Goal: Information Seeking & Learning: Find specific fact

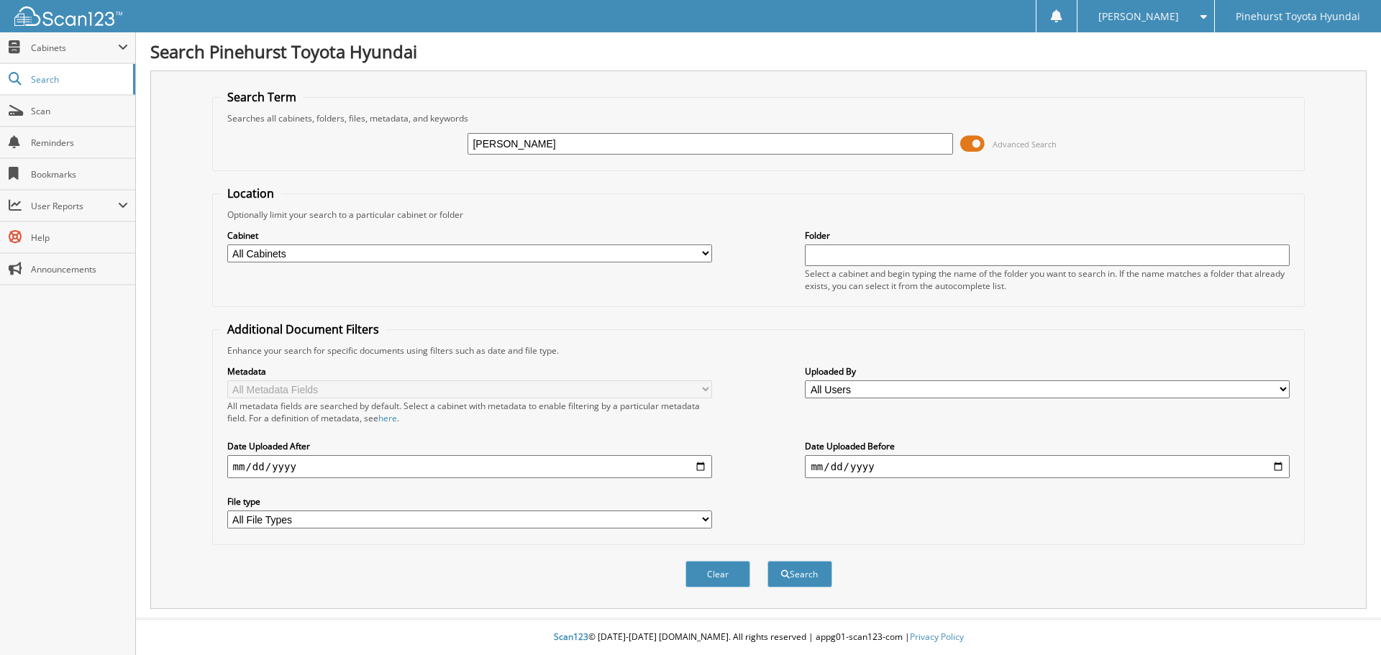
type input "SIRILO"
click at [768, 561] on button "Search" at bounding box center [800, 574] width 65 height 27
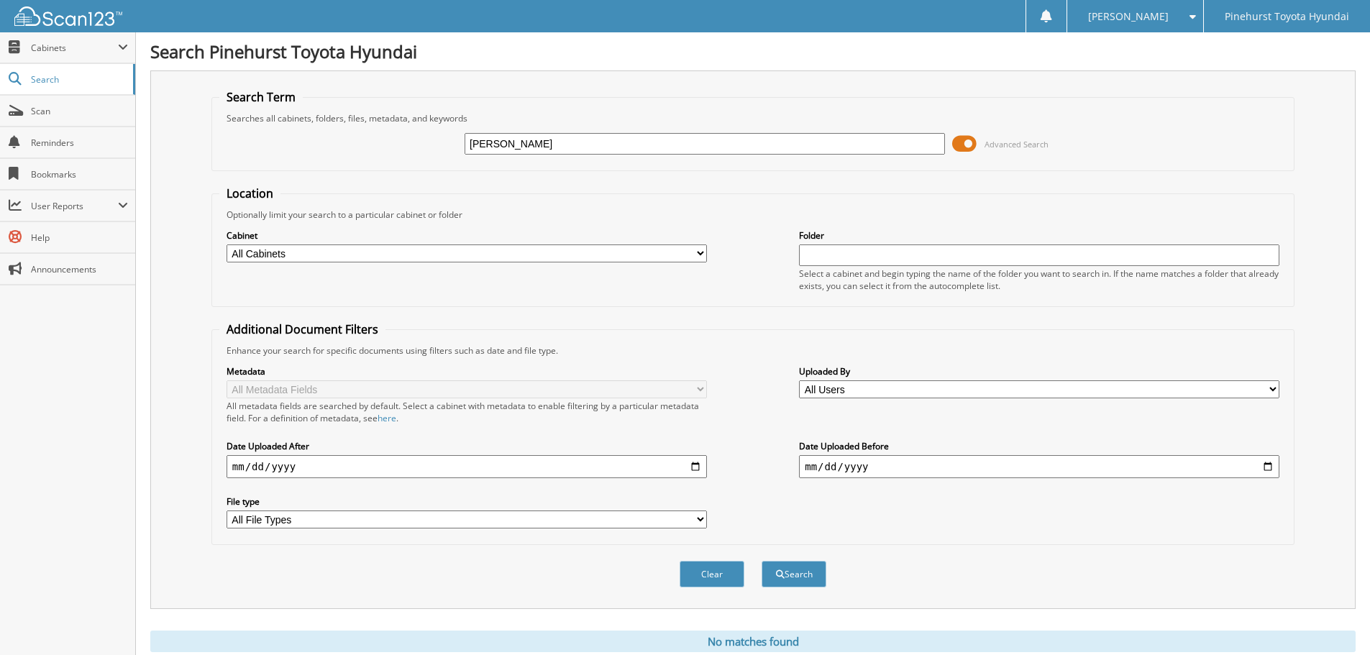
click at [528, 144] on input "[PERSON_NAME]" at bounding box center [705, 144] width 481 height 22
type input "[PERSON_NAME]"
click at [762, 561] on button "Search" at bounding box center [794, 574] width 65 height 27
click at [518, 142] on input "[PERSON_NAME]" at bounding box center [705, 144] width 481 height 22
click at [561, 139] on input "SIRILO JAIMES" at bounding box center [705, 144] width 481 height 22
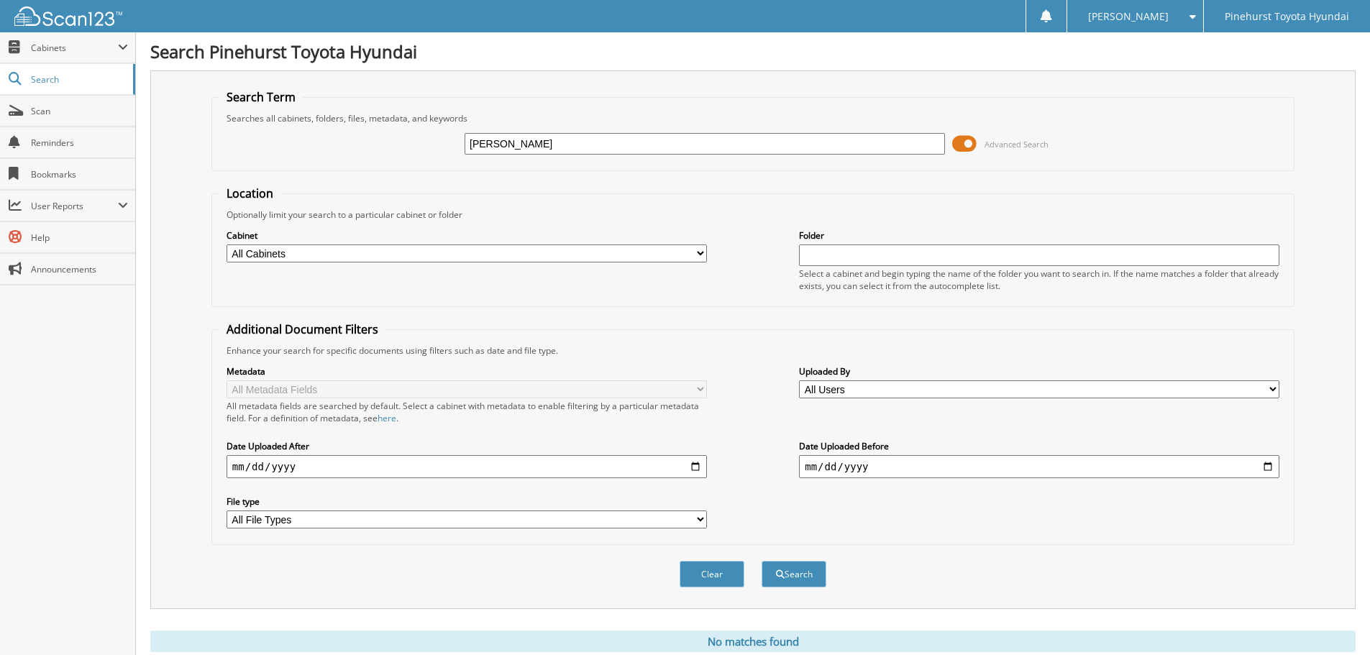
type input "SIRILO JAIMES"
click at [762, 561] on button "Search" at bounding box center [794, 574] width 65 height 27
drag, startPoint x: 549, startPoint y: 140, endPoint x: 353, endPoint y: 146, distance: 195.8
click at [353, 145] on div "SIRILO JAIMES Advanced Search" at bounding box center [753, 143] width 1068 height 39
type input "9106917587"
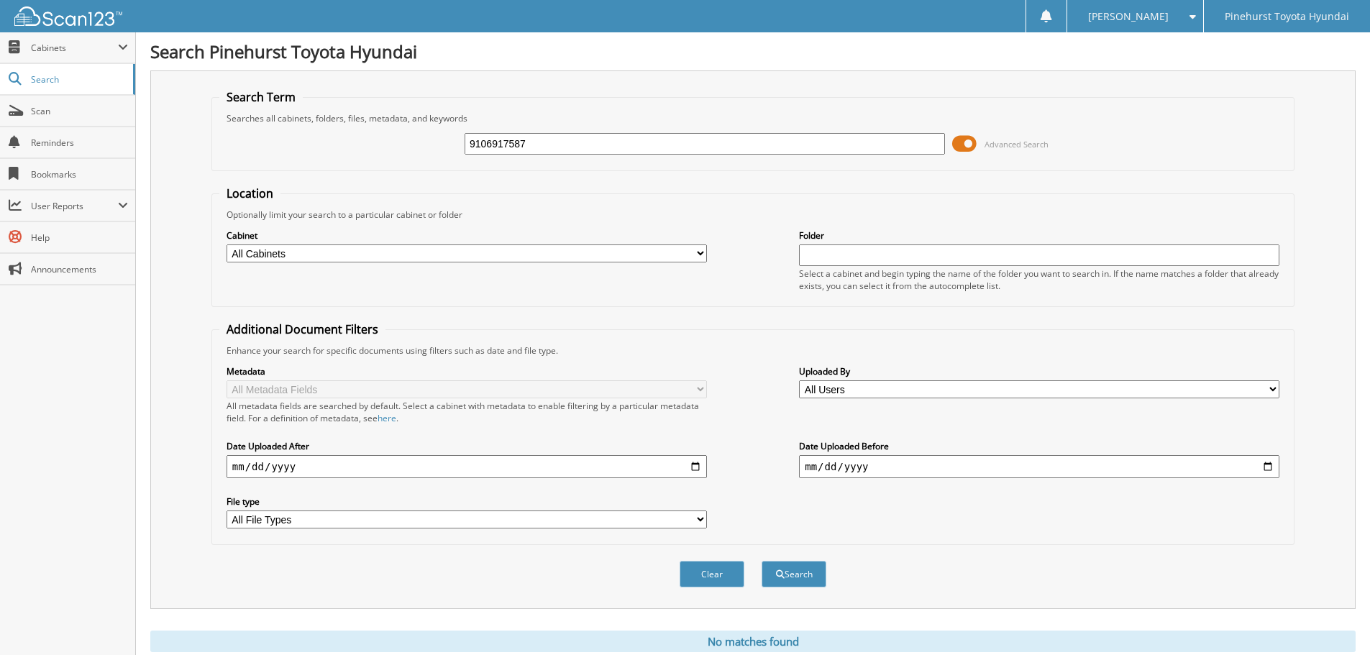
click at [762, 561] on button "Search" at bounding box center [794, 574] width 65 height 27
click at [39, 47] on span "Cabinets" at bounding box center [74, 48] width 87 height 12
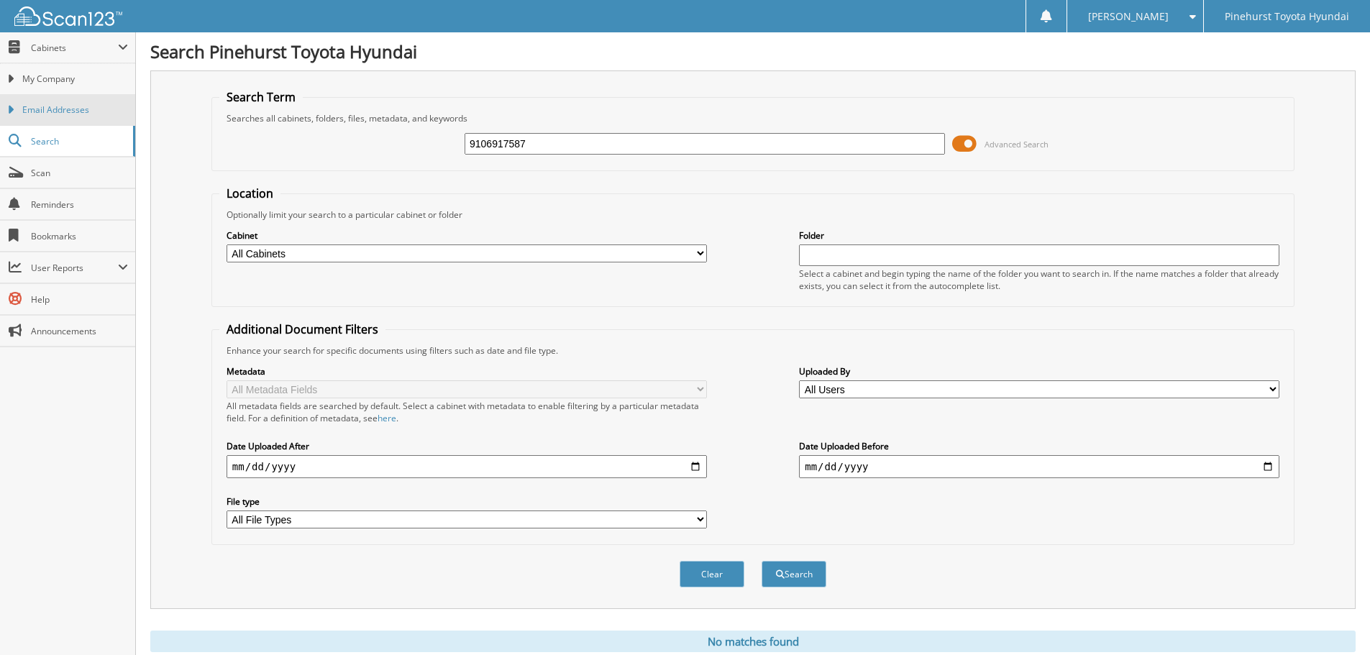
click at [10, 107] on icon at bounding box center [10, 110] width 6 height 13
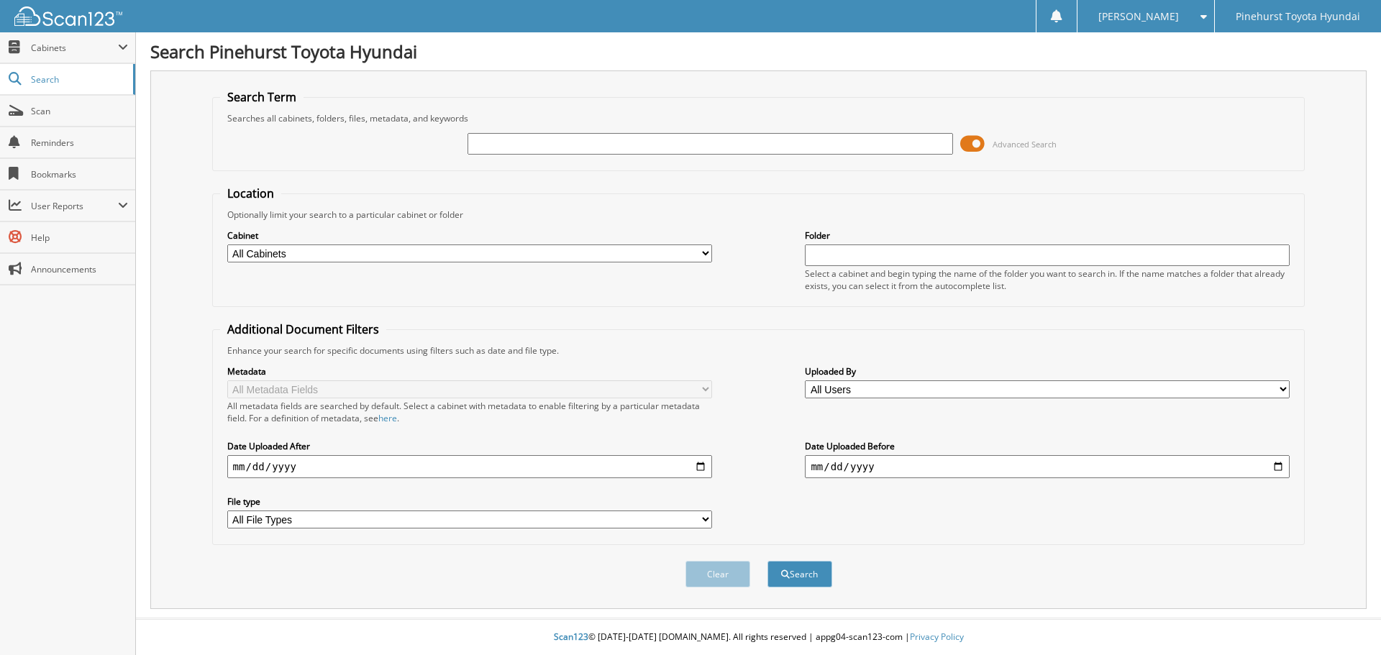
click at [711, 250] on select "All Cabinets CAR DEALS DEAD DEALS DMV PARTS SERVICE RO Needs Filing" at bounding box center [469, 254] width 485 height 18
select select "27971"
click at [227, 245] on select "All Cabinets CAR DEALS DEAD DEALS DMV PARTS SERVICE RO Needs Filing" at bounding box center [469, 254] width 485 height 18
click at [549, 138] on input "text" at bounding box center [710, 144] width 485 height 22
type input "9106917587"
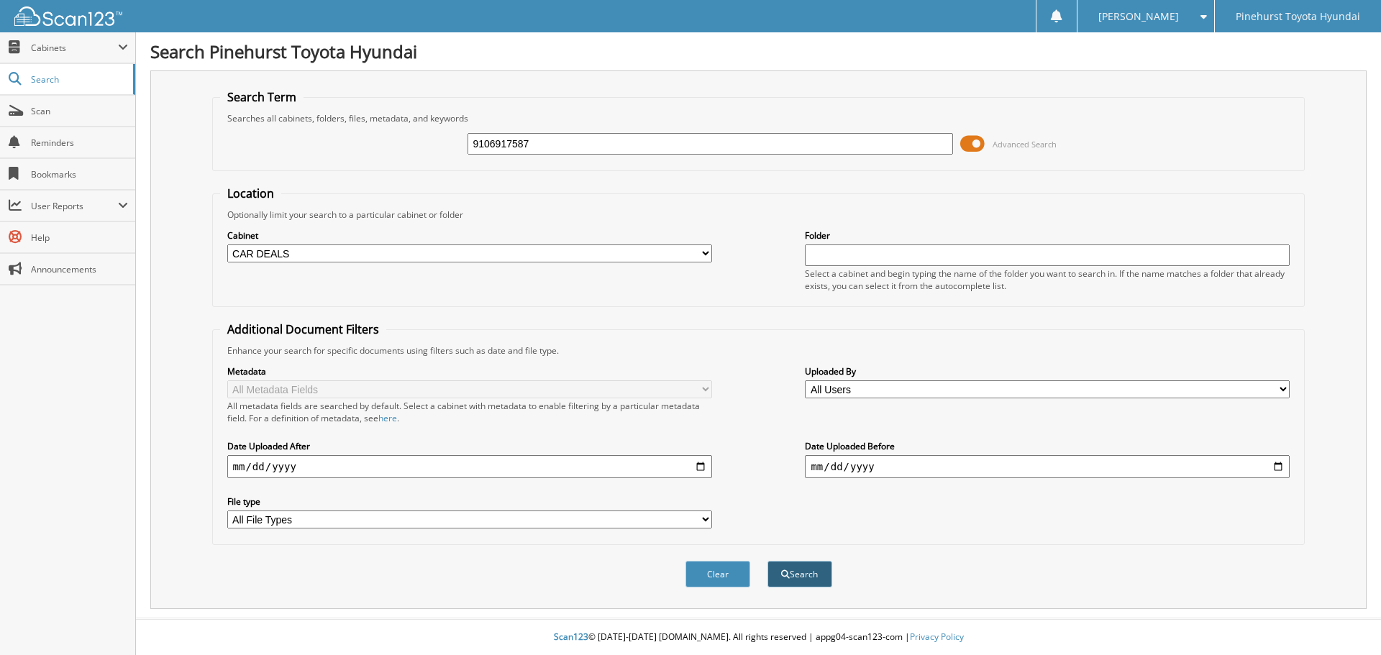
click at [797, 570] on button "Search" at bounding box center [800, 574] width 65 height 27
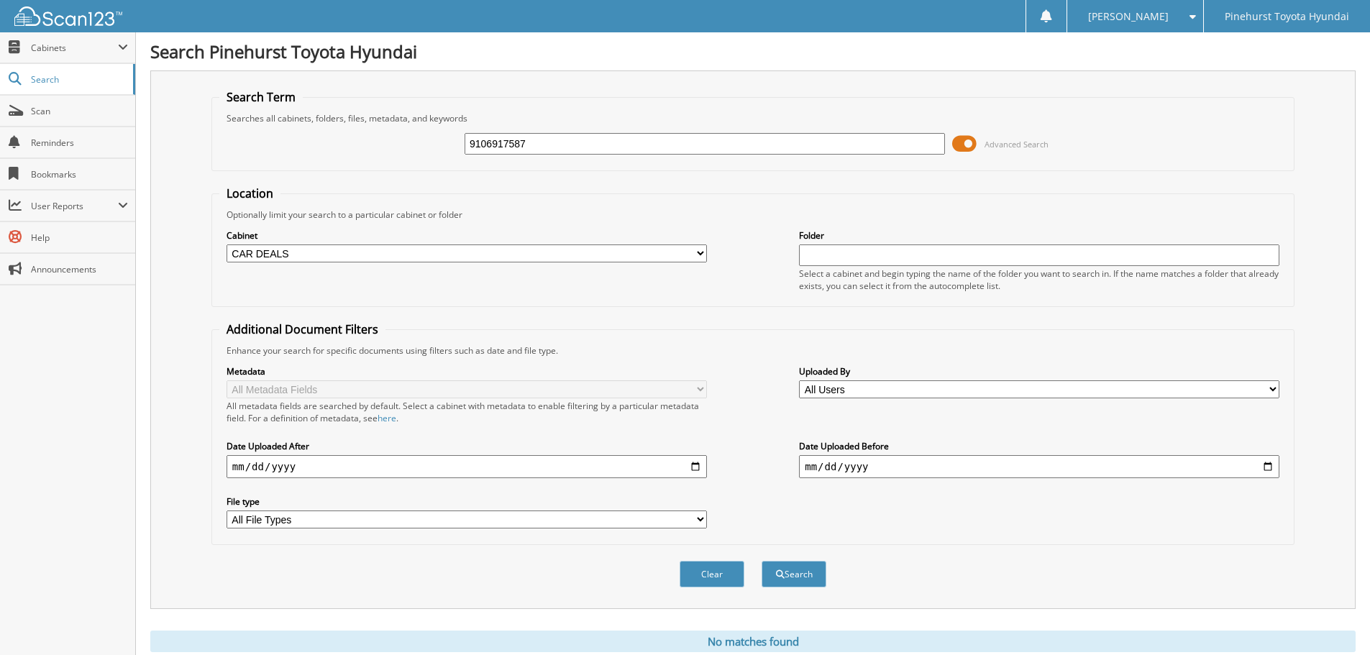
drag, startPoint x: 570, startPoint y: 145, endPoint x: 398, endPoint y: 147, distance: 172.0
click at [399, 146] on div "9106917587 Advanced Search" at bounding box center [753, 143] width 1068 height 39
type input "[PERSON_NAME]"
click at [762, 561] on button "Search" at bounding box center [794, 574] width 65 height 27
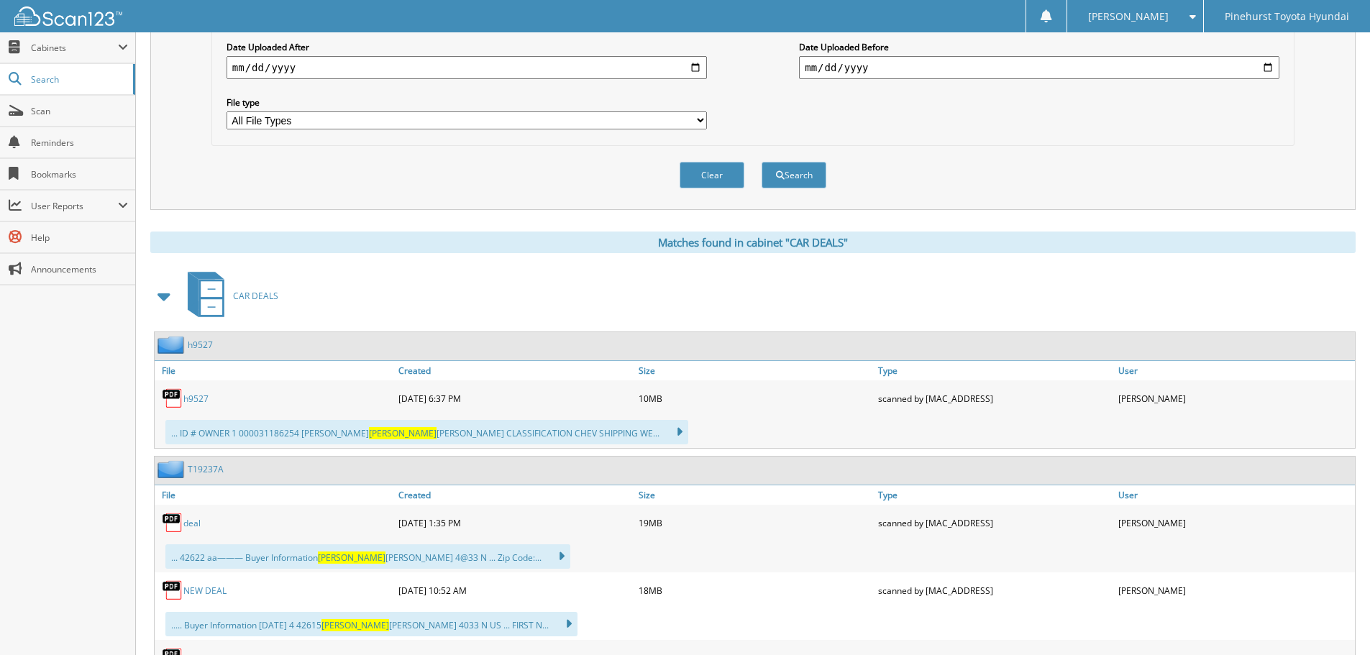
scroll to position [504, 0]
